Goal: Task Accomplishment & Management: Use online tool/utility

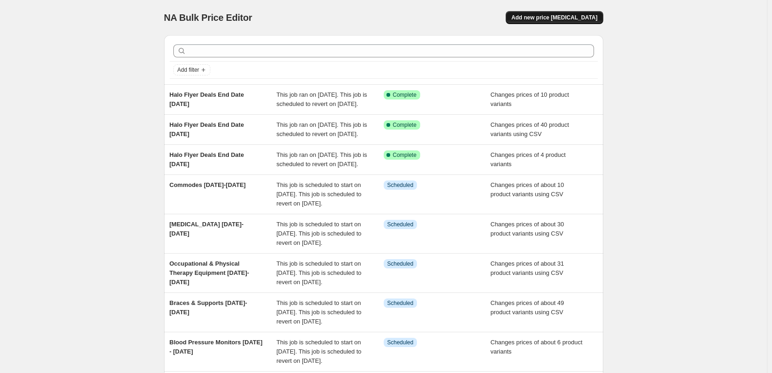
click at [560, 18] on span "Add new price [MEDICAL_DATA]" at bounding box center [554, 17] width 86 height 7
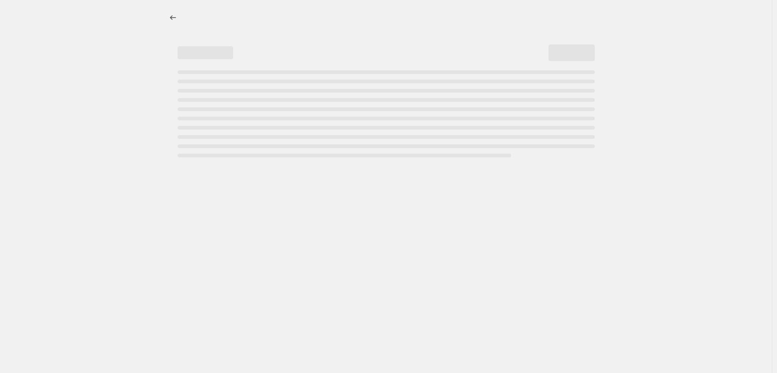
select select "percentage"
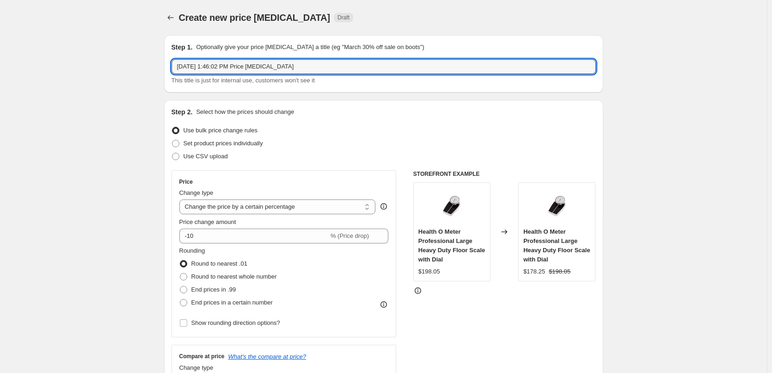
drag, startPoint x: 329, startPoint y: 67, endPoint x: 159, endPoint y: 64, distance: 169.2
type input "Halo Cold & [MEDICAL_DATA] [DATE]-[DATE]"
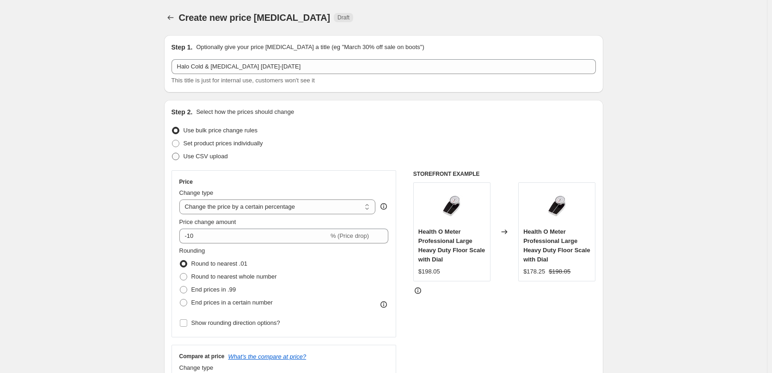
click at [177, 156] on span at bounding box center [175, 156] width 7 height 7
click at [172, 153] on input "Use CSV upload" at bounding box center [172, 153] width 0 height 0
radio input "true"
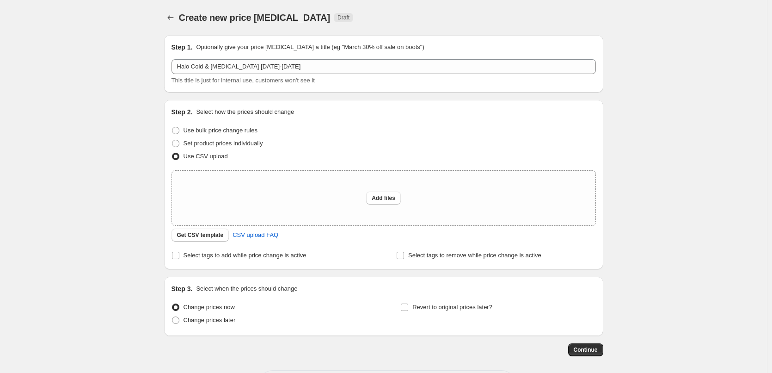
click at [99, 218] on div "Create new price [MEDICAL_DATA]. This page is ready Create new price [MEDICAL_D…" at bounding box center [383, 206] width 767 height 412
click at [104, 164] on div "Create new price [MEDICAL_DATA]. This page is ready Create new price [MEDICAL_D…" at bounding box center [383, 206] width 767 height 412
click at [388, 197] on span "Add files" at bounding box center [384, 197] width 24 height 7
type input "C:\fakepath\Halo [MEDICAL_DATA] [DATE]-[DATE].csv"
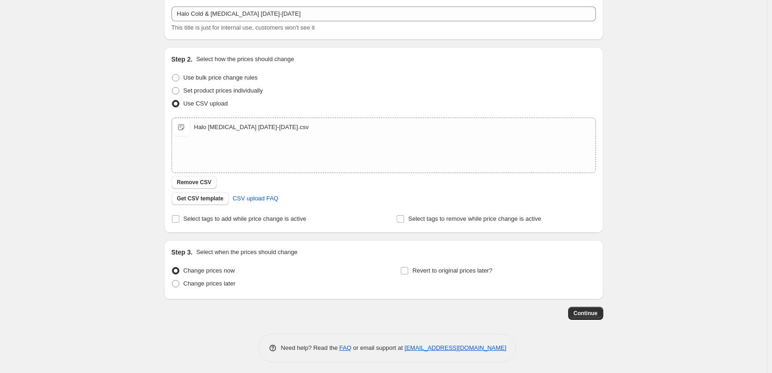
scroll to position [56, 0]
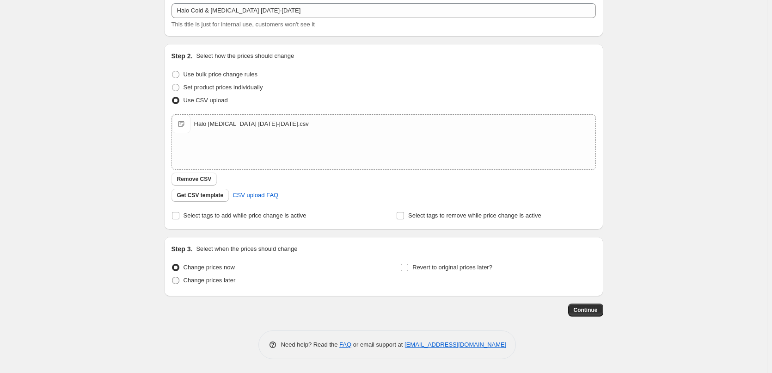
click at [177, 282] on span at bounding box center [175, 279] width 7 height 7
click at [172, 277] on input "Change prices later" at bounding box center [172, 276] width 0 height 0
radio input "true"
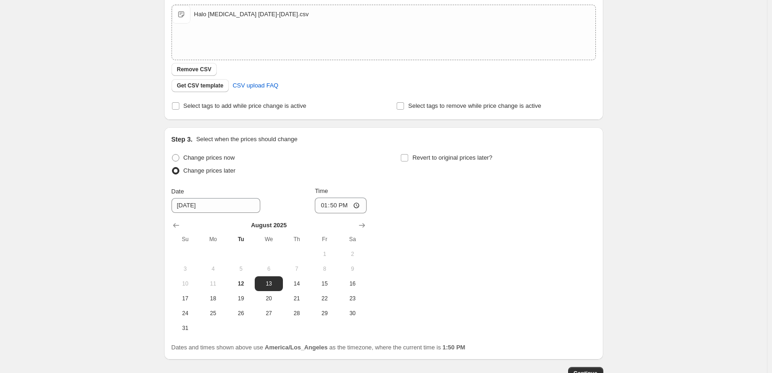
scroll to position [195, 0]
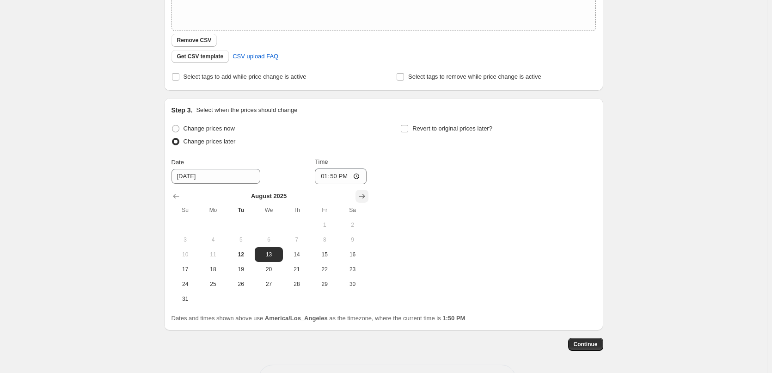
click at [363, 197] on icon "Show next month, September 2025" at bounding box center [361, 195] width 9 height 9
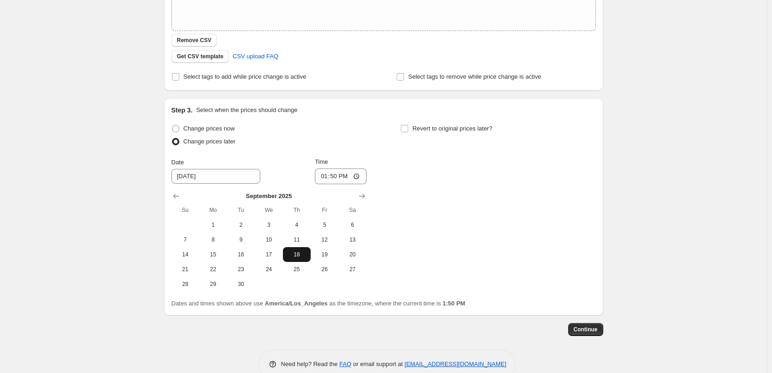
click at [299, 258] on button "18" at bounding box center [297, 254] width 28 height 15
type input "[DATE]"
click at [322, 175] on input "13:50" at bounding box center [341, 176] width 52 height 16
type input "00:00"
click at [408, 125] on input "Revert to original prices later?" at bounding box center [404, 128] width 7 height 7
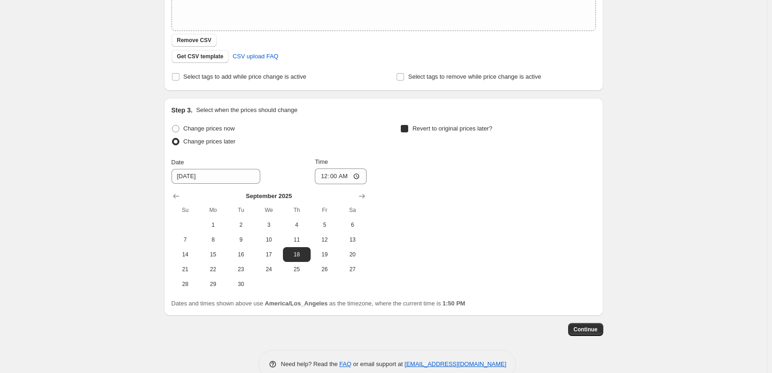
checkbox input "true"
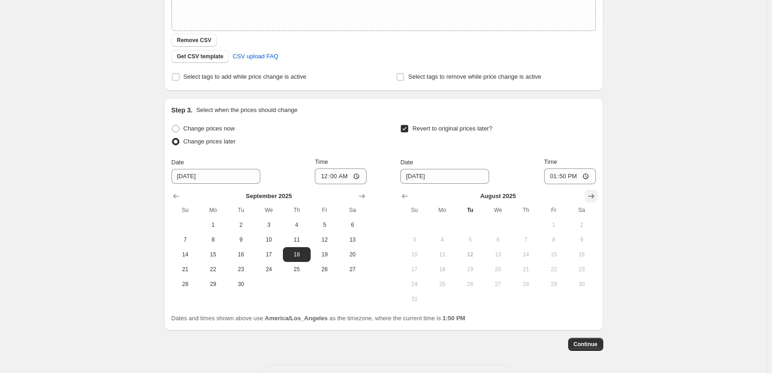
click at [591, 196] on icon "Show next month, September 2025" at bounding box center [591, 196] width 6 height 5
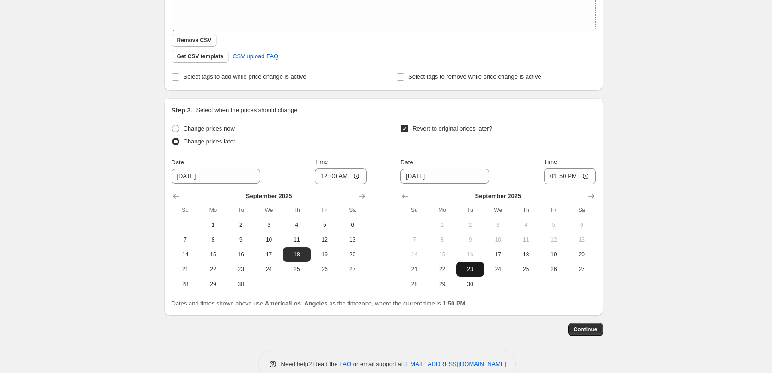
click at [479, 272] on span "23" at bounding box center [470, 268] width 20 height 7
type input "[DATE]"
click at [553, 176] on input "13:50" at bounding box center [570, 176] width 52 height 16
type input "00:01"
click at [670, 191] on div "Create new price [MEDICAL_DATA]. This page is ready Create new price [MEDICAL_D…" at bounding box center [383, 98] width 767 height 587
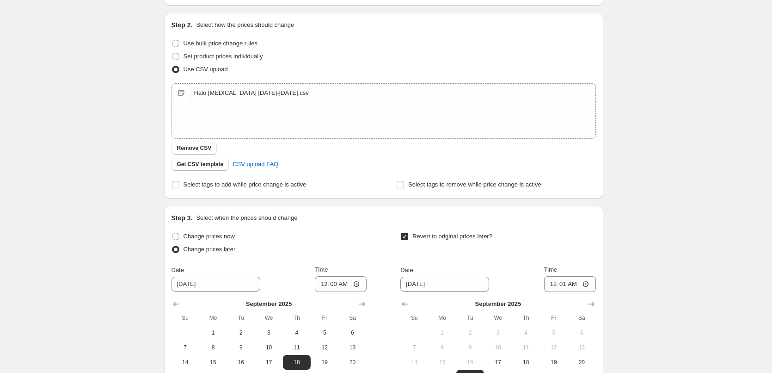
scroll to position [214, 0]
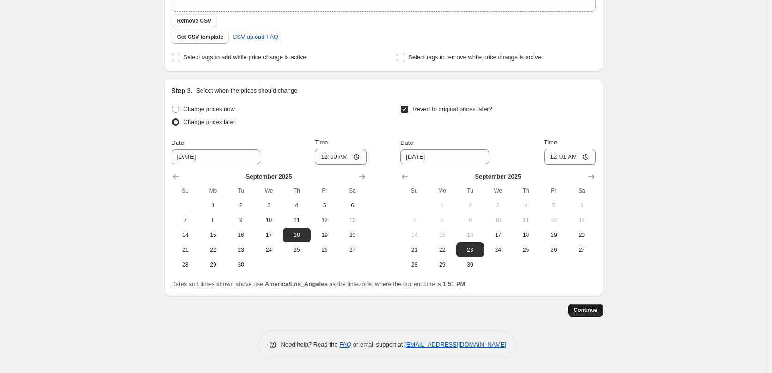
click at [587, 311] on span "Continue" at bounding box center [586, 309] width 24 height 7
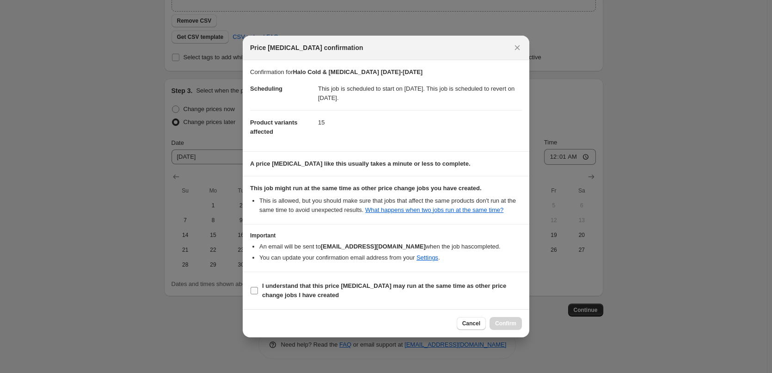
click at [251, 292] on input "I understand that this price [MEDICAL_DATA] may run at the same time as other p…" at bounding box center [254, 290] width 7 height 7
checkbox input "true"
click at [518, 329] on button "Confirm" at bounding box center [505, 323] width 32 height 13
